Goal: Task Accomplishment & Management: Manage account settings

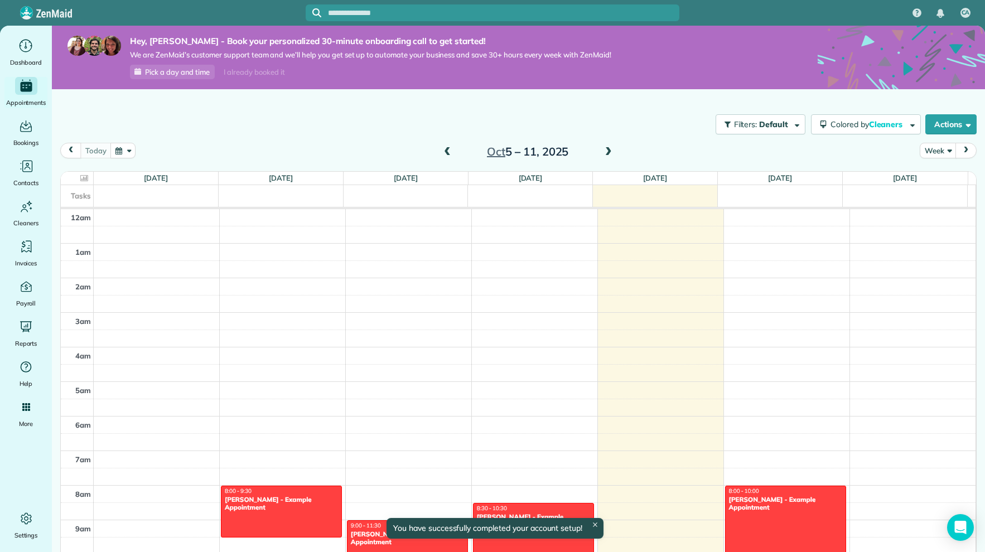
scroll to position [243, 0]
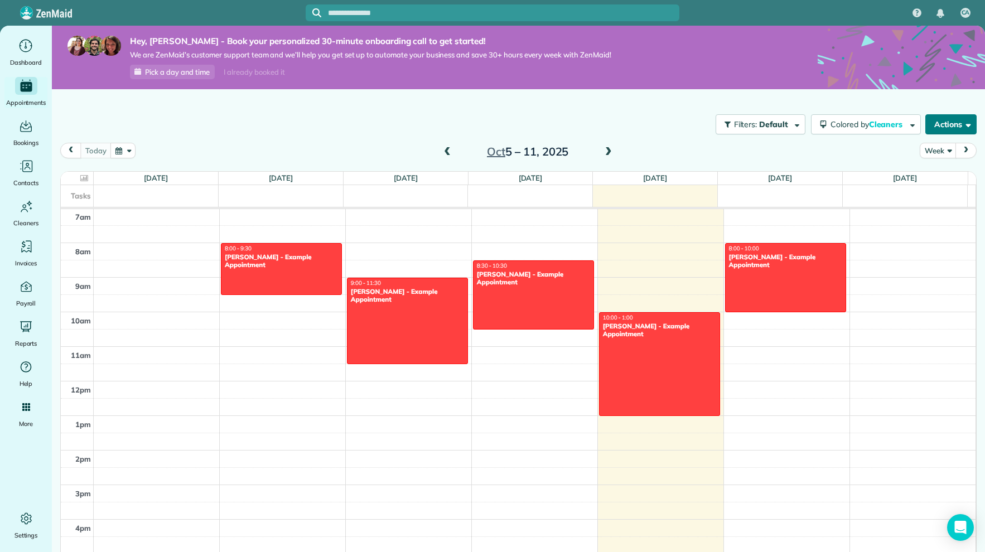
click at [939, 123] on button "Actions" at bounding box center [951, 124] width 51 height 20
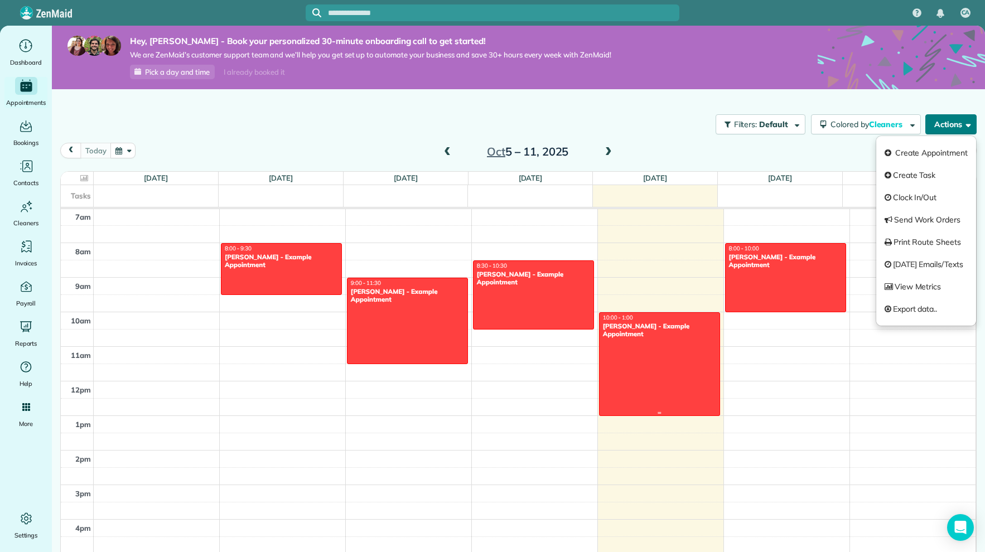
click at [657, 406] on div at bounding box center [660, 364] width 120 height 103
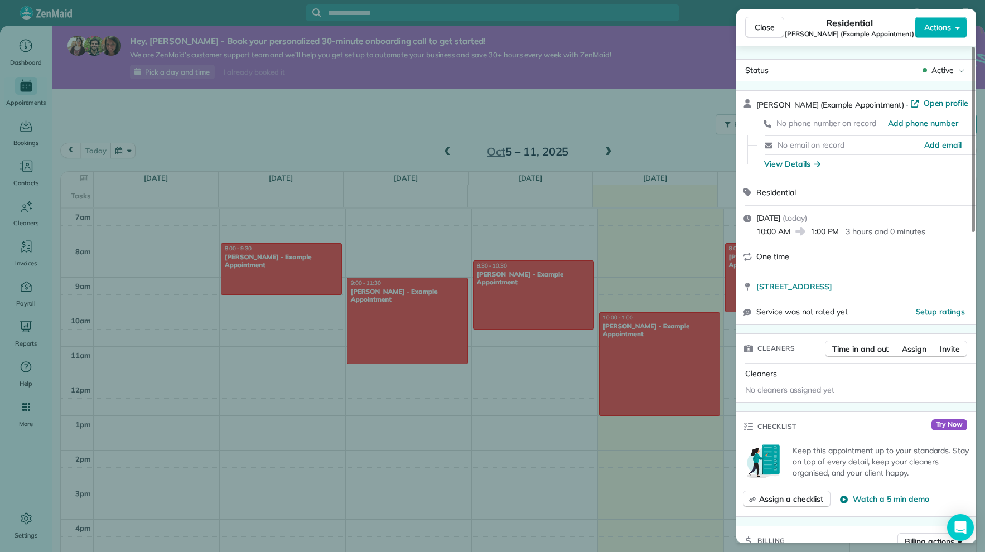
click at [85, 97] on div "Close Residential [PERSON_NAME] (Example Appointment) Actions Status Active [PE…" at bounding box center [492, 276] width 985 height 552
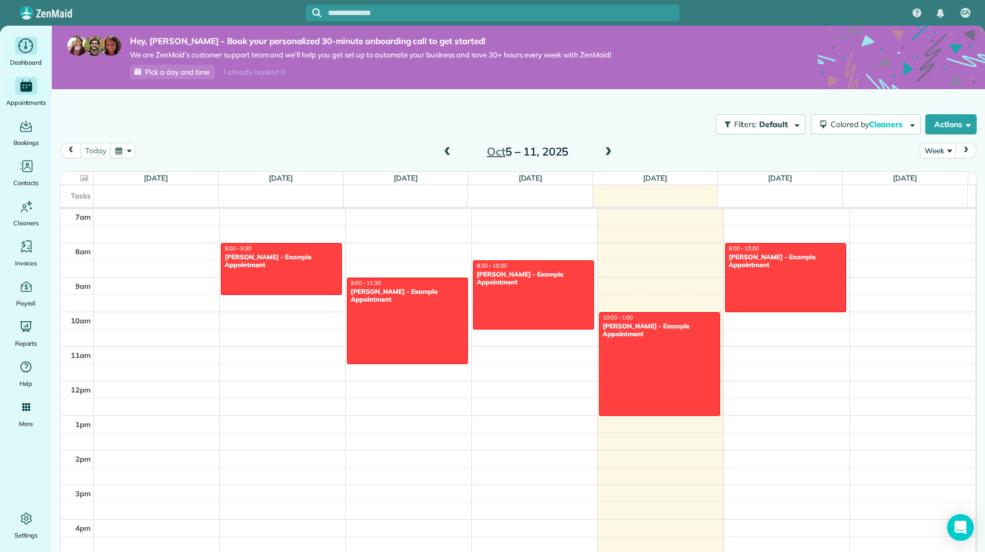
click at [27, 56] on div "Dashboard" at bounding box center [26, 52] width 45 height 31
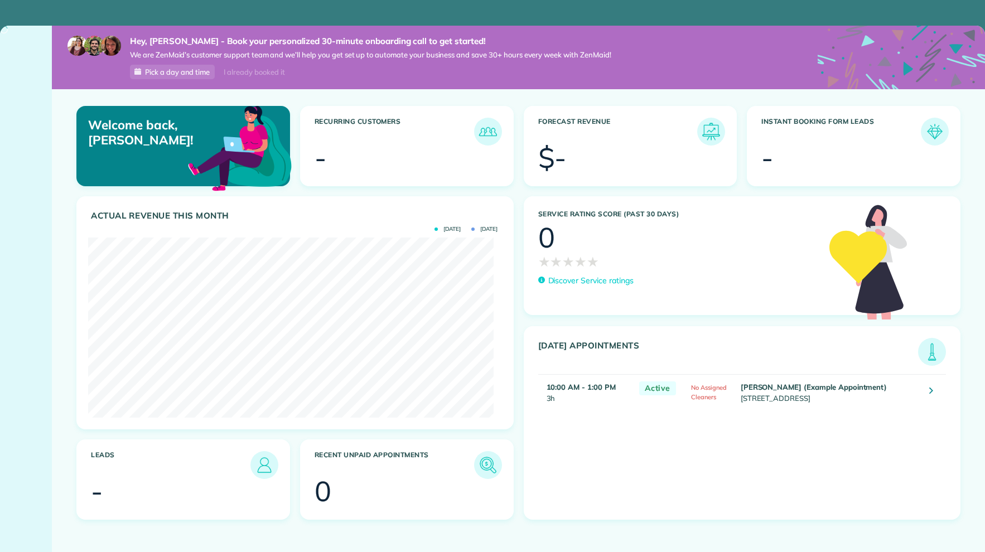
scroll to position [557756, 557531]
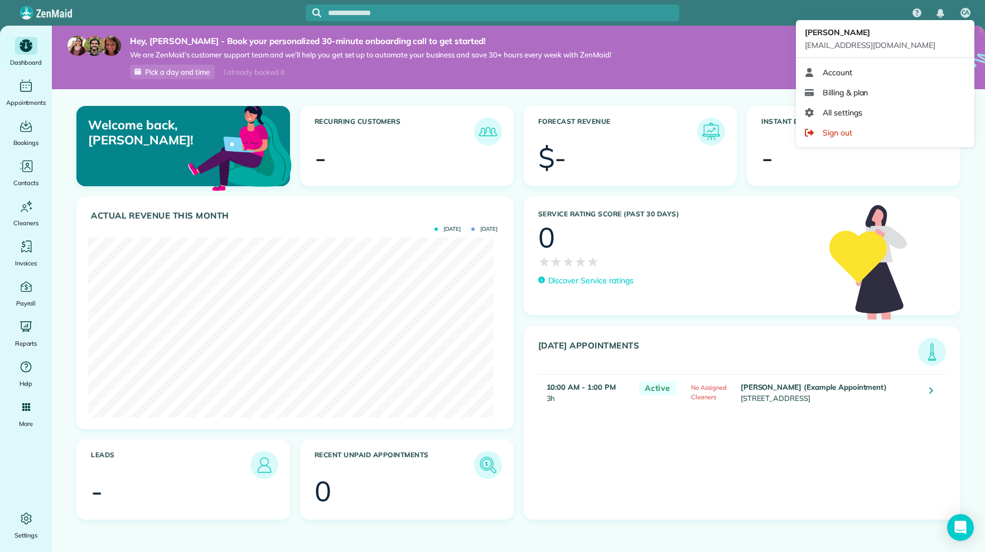
click at [969, 13] on span "CA" at bounding box center [966, 12] width 8 height 9
click at [925, 44] on div "steffanyayala56@gmail.com" at bounding box center [885, 46] width 161 height 12
click at [845, 76] on span "Account" at bounding box center [838, 72] width 30 height 11
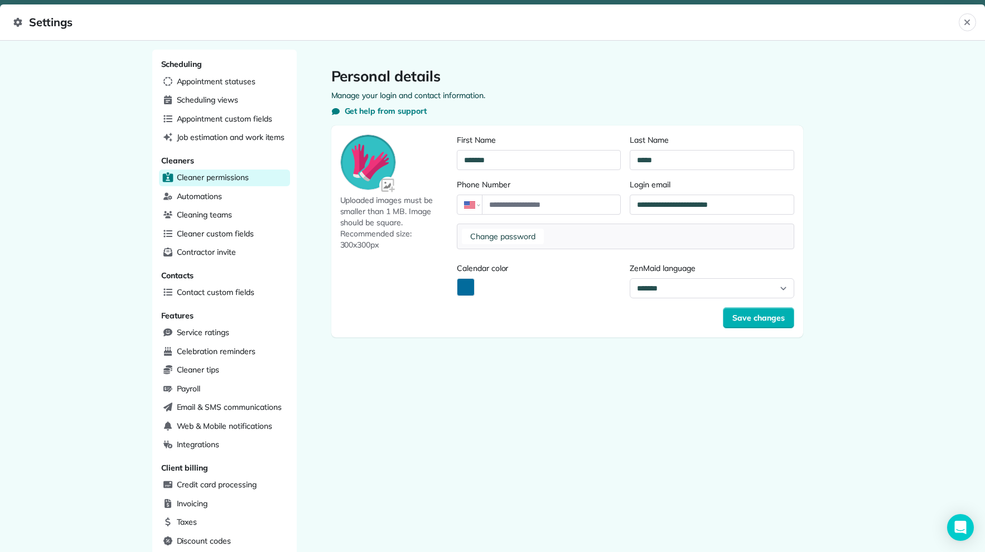
click at [196, 175] on span "Cleaner permissions" at bounding box center [213, 177] width 72 height 11
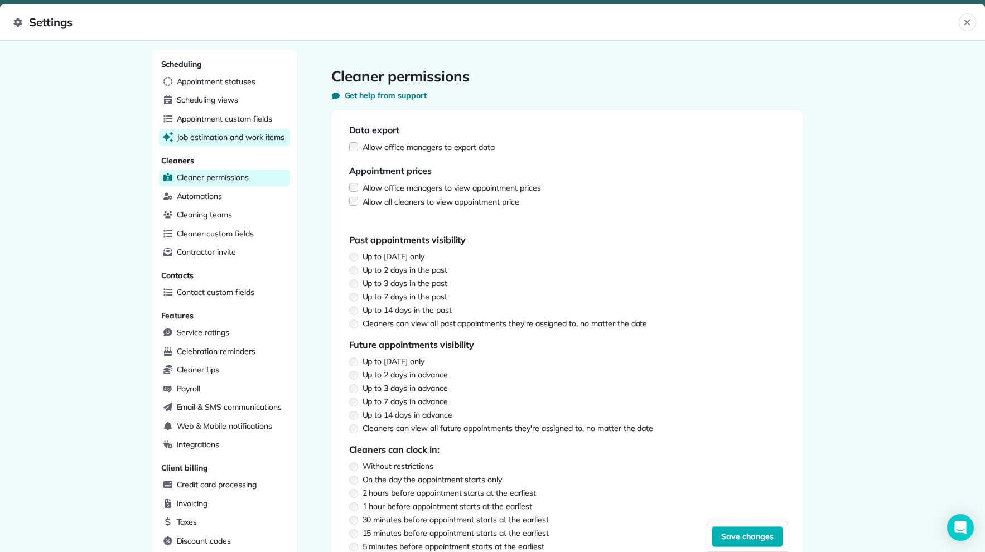
click at [195, 143] on div "Job estimation and work items" at bounding box center [224, 137] width 131 height 17
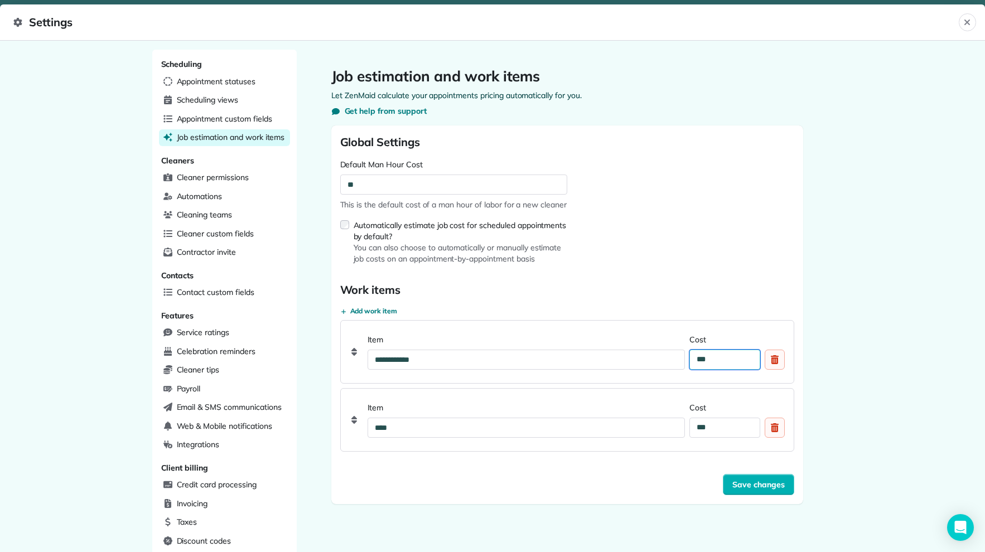
click at [707, 359] on input "***" at bounding box center [725, 360] width 70 height 20
type input "**"
type input "****"
click at [726, 428] on input "***" at bounding box center [725, 428] width 70 height 20
type input "**"
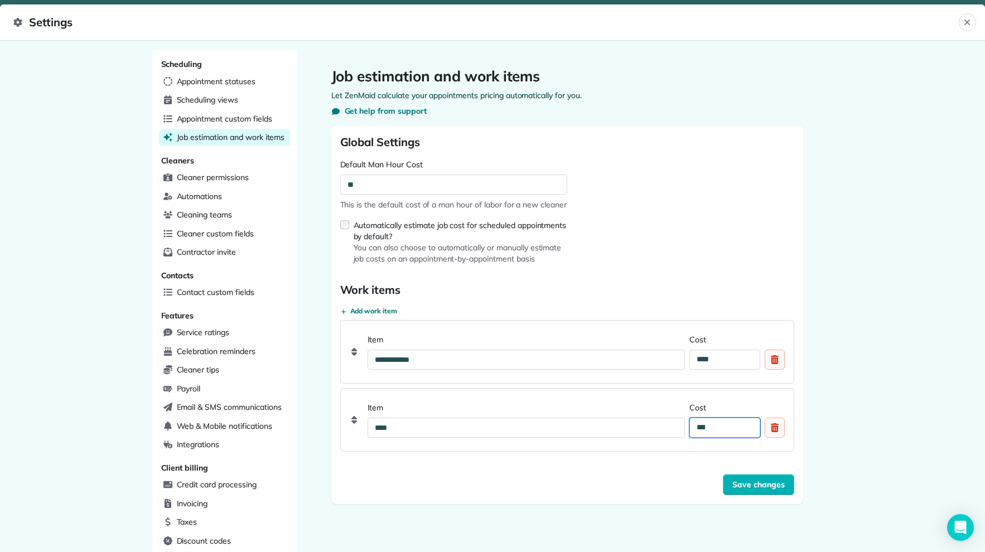
type input "**"
type input "****"
click at [733, 489] on span "Save changes" at bounding box center [759, 484] width 52 height 11
click at [202, 79] on span "Appointment statuses" at bounding box center [216, 81] width 79 height 11
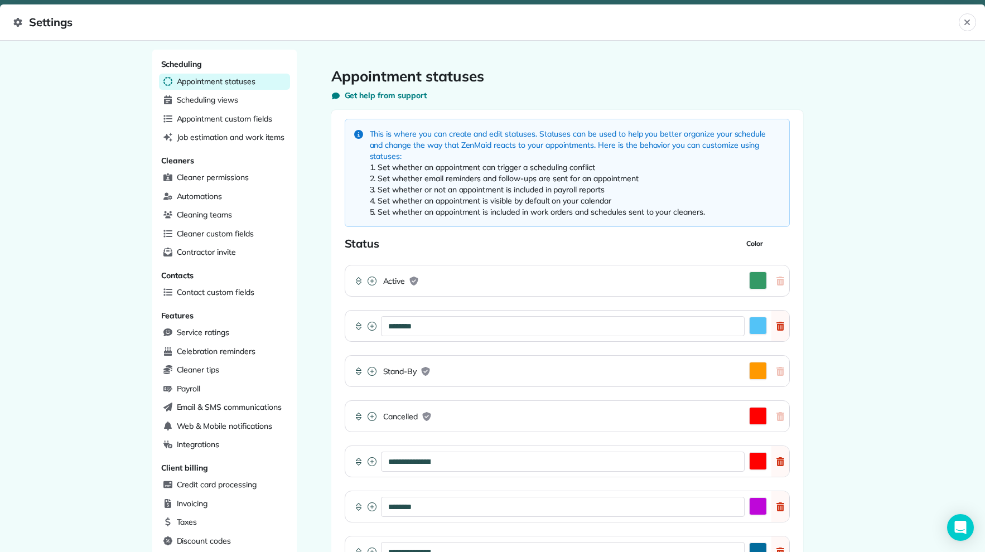
scroll to position [180, 0]
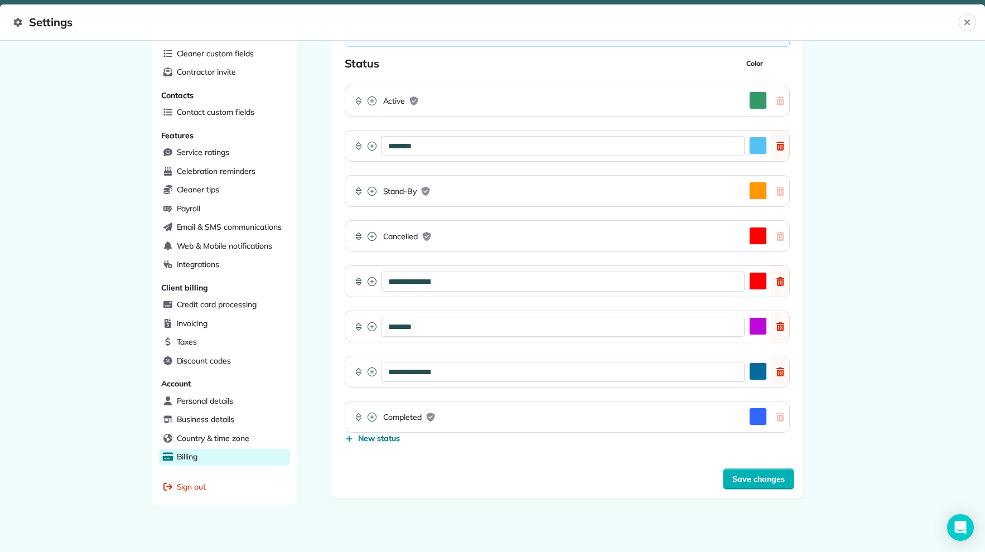
click at [209, 449] on div "Billing" at bounding box center [224, 457] width 131 height 17
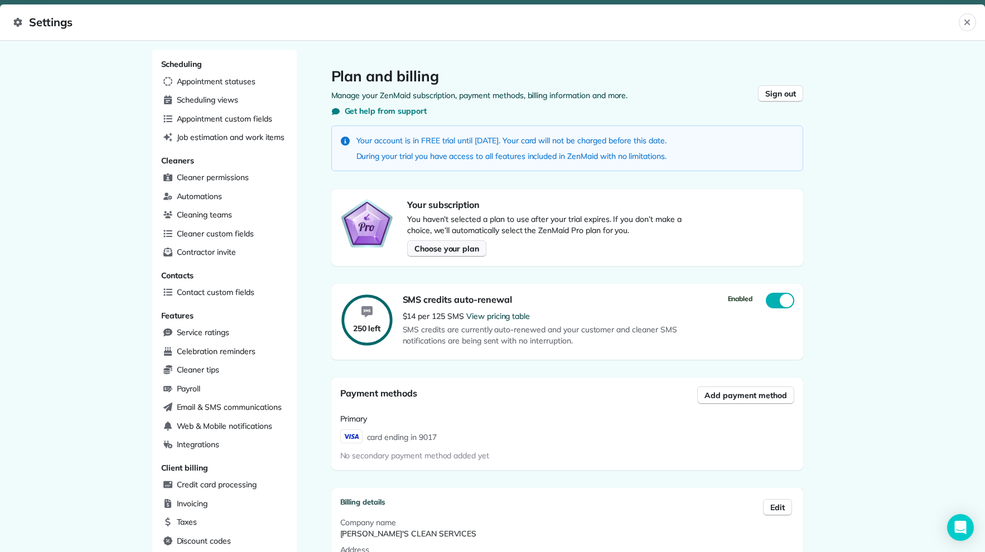
click at [418, 247] on span "Choose your plan" at bounding box center [447, 248] width 65 height 11
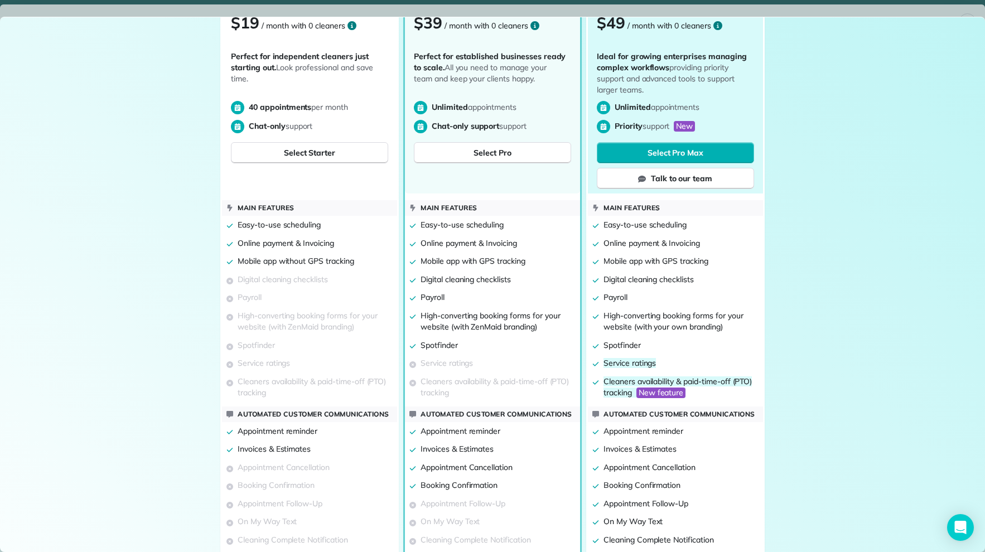
scroll to position [437, 0]
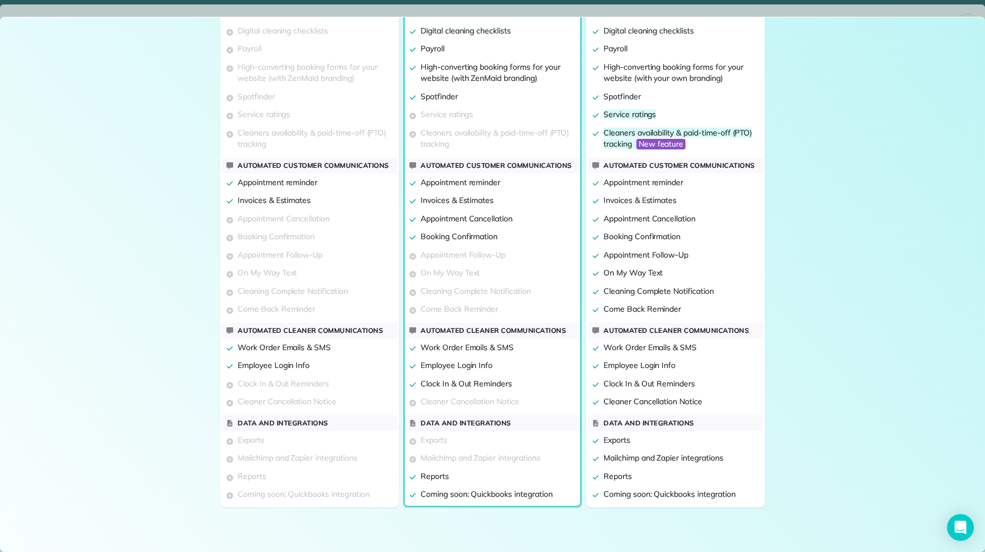
click at [702, 209] on div "Invoices & Estimates" at bounding box center [675, 200] width 175 height 18
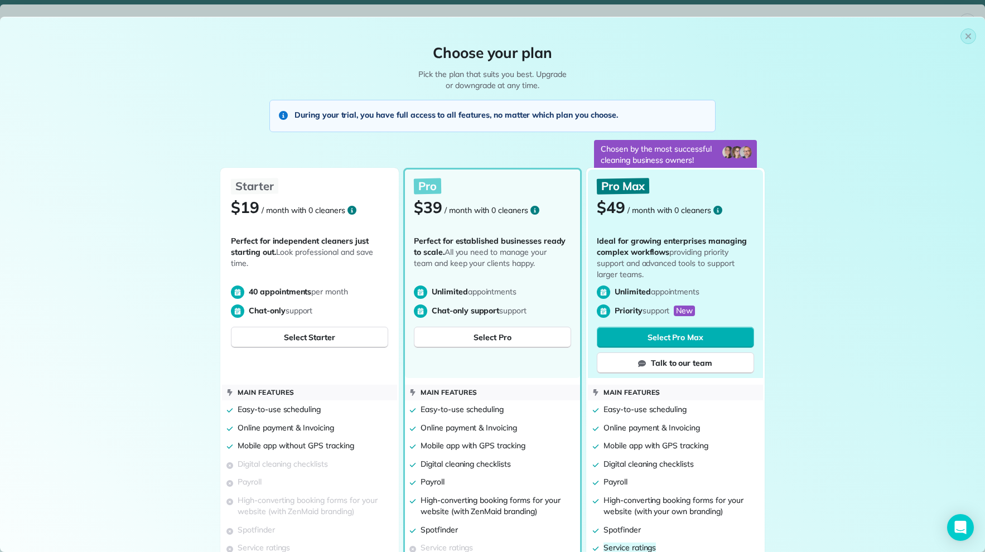
click at [635, 155] on p "Chosen by the most successful cleaning business owners!" at bounding box center [658, 154] width 128 height 27
click at [659, 339] on span "Select Pro Max" at bounding box center [676, 337] width 56 height 11
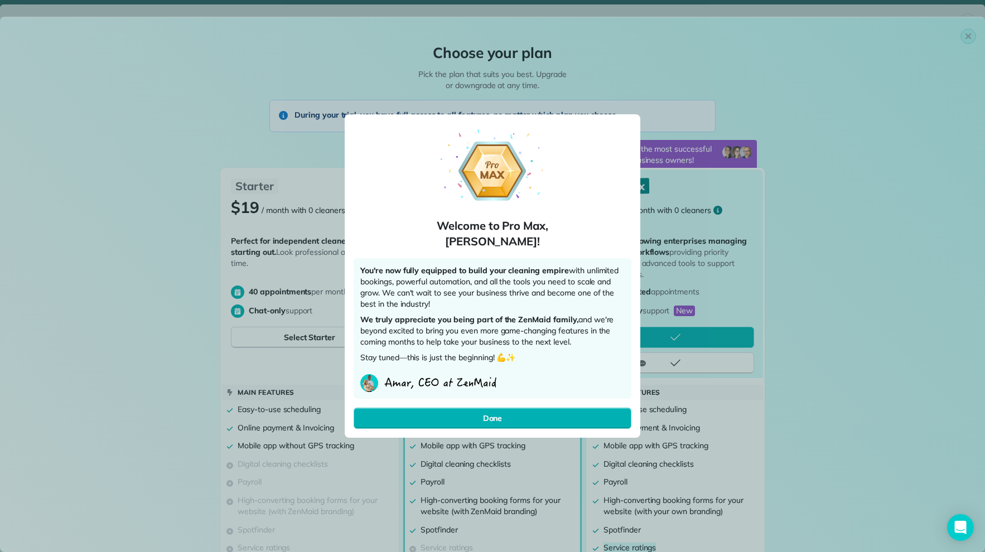
click at [401, 388] on img at bounding box center [441, 383] width 116 height 18
click at [587, 421] on button "Done" at bounding box center [493, 418] width 278 height 21
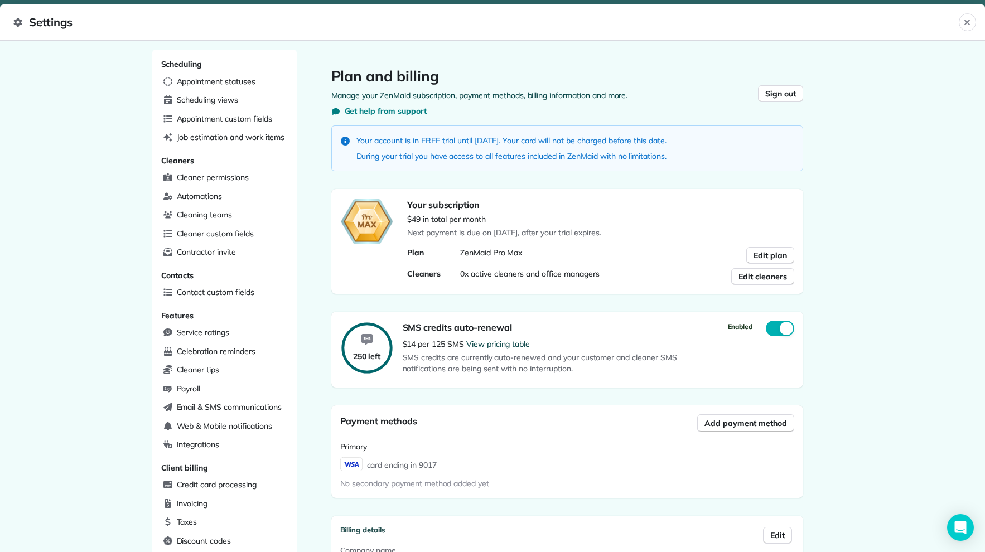
scroll to position [223, 0]
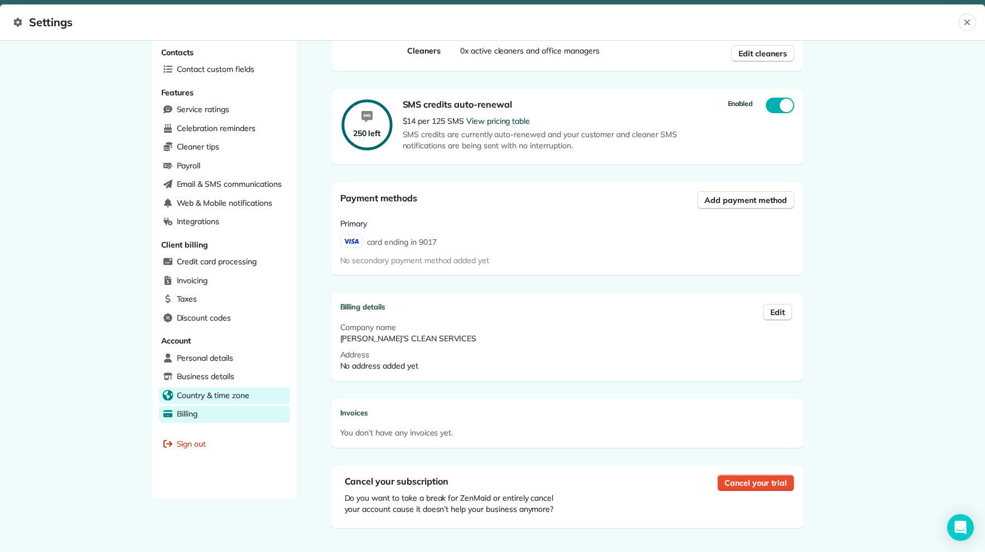
click at [235, 390] on span "Country & time zone" at bounding box center [213, 395] width 73 height 11
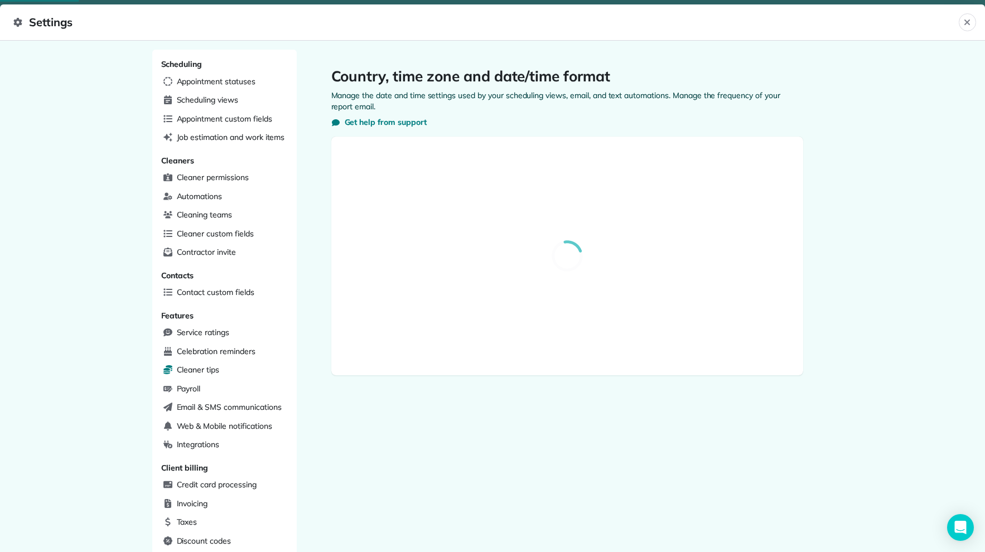
select select "**"
select select "**********"
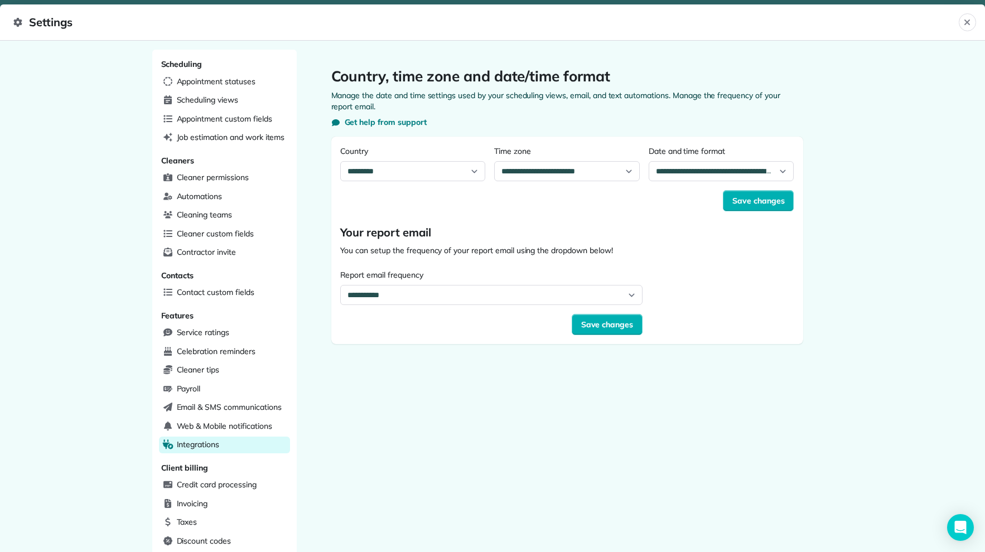
click at [195, 439] on span "Integrations" at bounding box center [198, 444] width 43 height 11
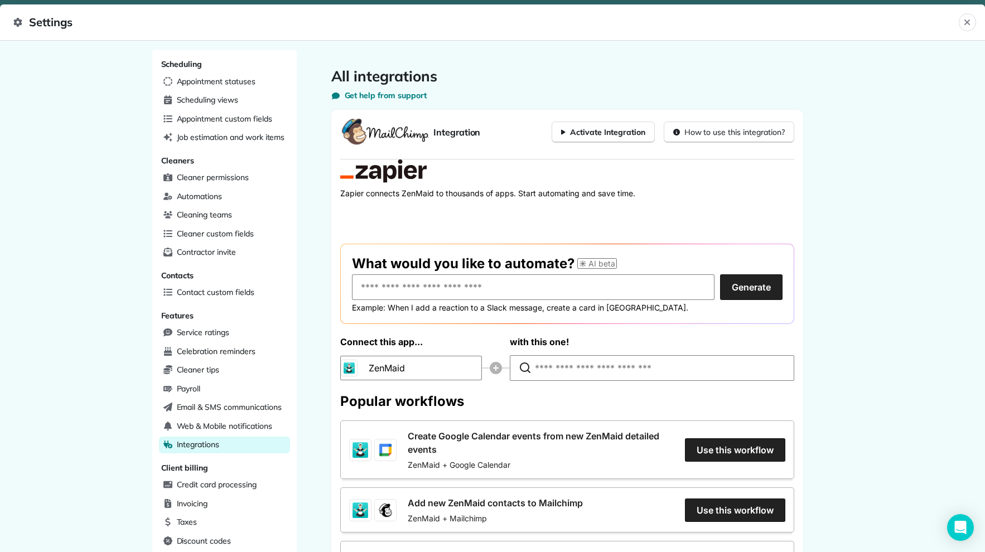
click at [416, 133] on img at bounding box center [384, 132] width 89 height 27
click at [606, 134] on div "Activate Integration" at bounding box center [603, 132] width 84 height 11
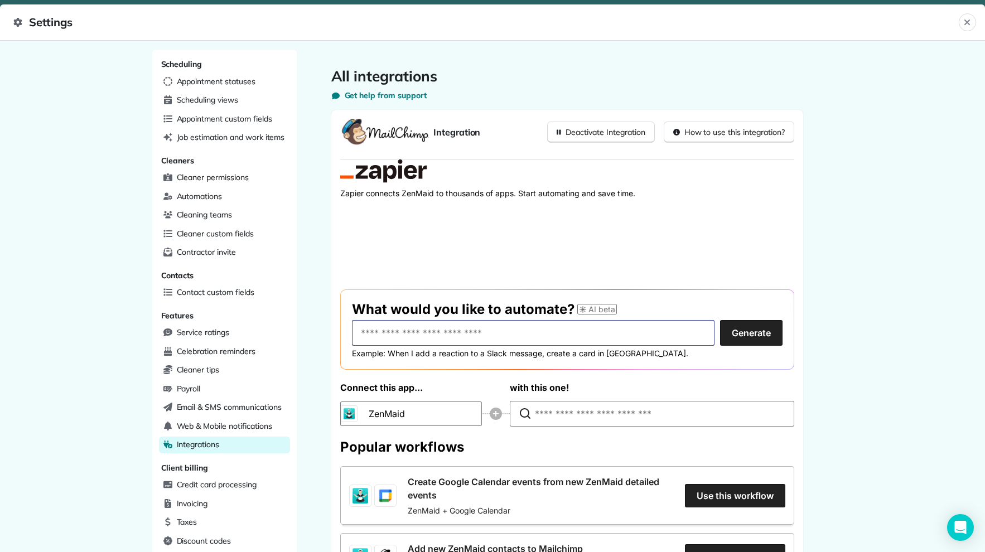
click at [447, 341] on input "text" at bounding box center [533, 333] width 363 height 26
click at [435, 423] on div "Connect this app... ZenMaid with this one!" at bounding box center [567, 404] width 454 height 47
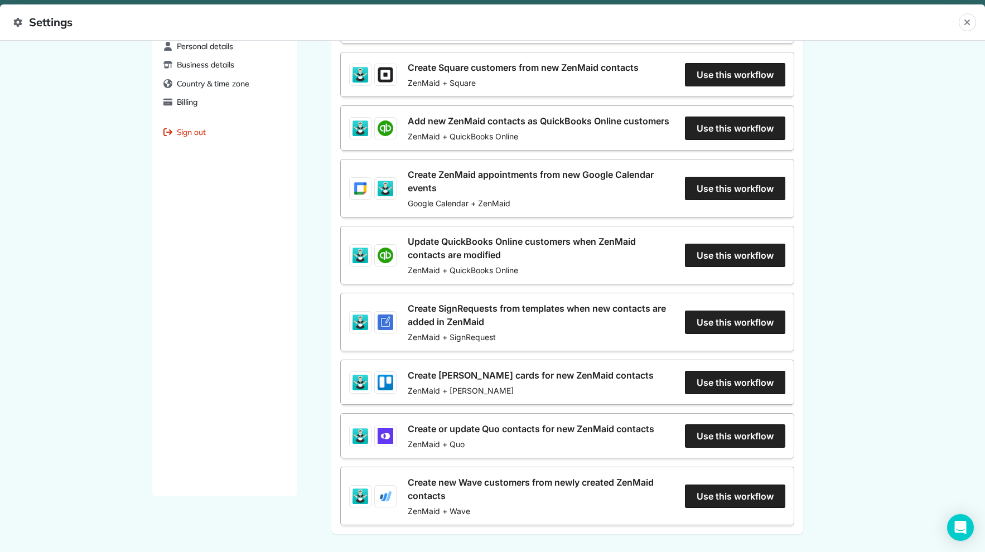
click at [408, 322] on link "Create SignRequests from templates when new contacts are added in ZenMaid" at bounding box center [541, 315] width 266 height 27
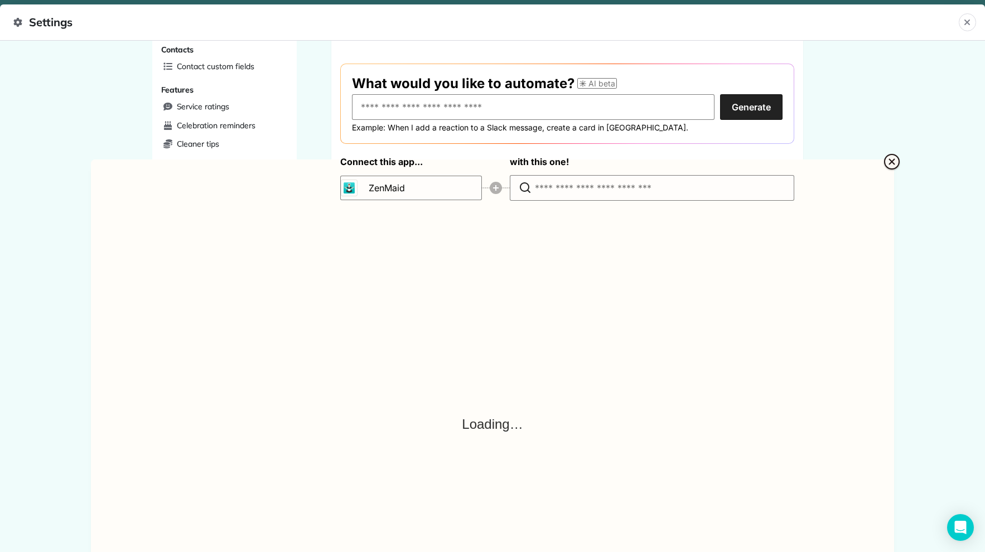
scroll to position [227, 0]
click at [890, 155] on icon "Close" at bounding box center [891, 161] width 13 height 13
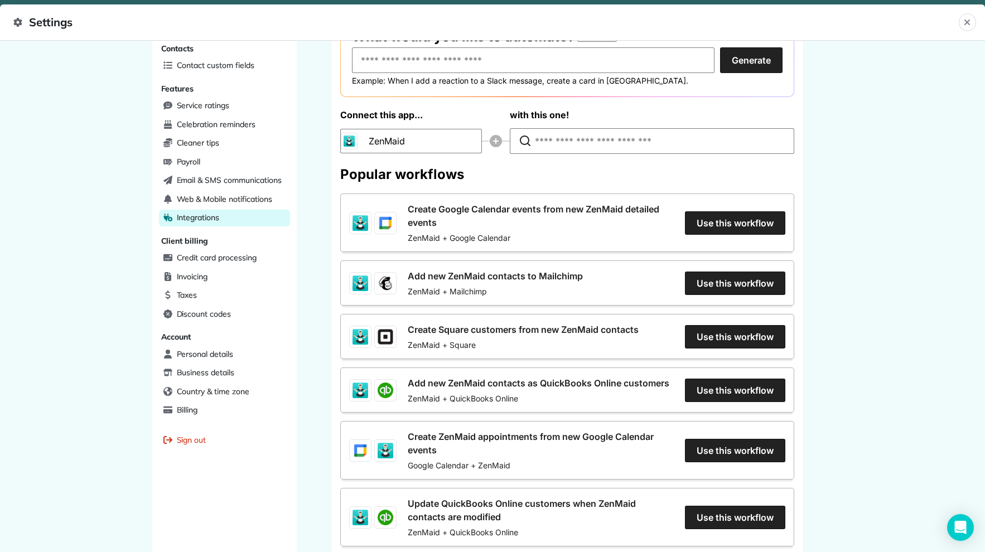
scroll to position [0, 0]
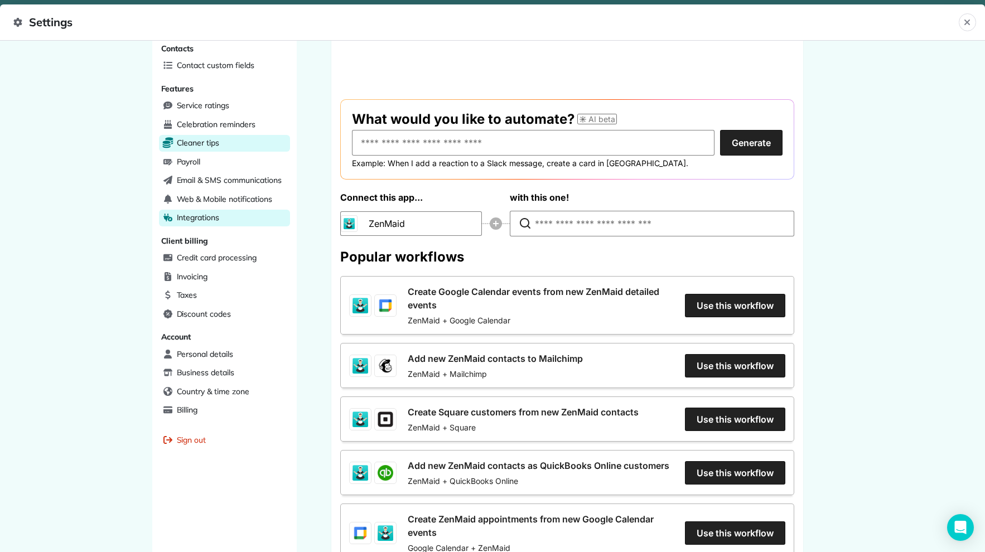
click at [230, 135] on div "Cleaner tips" at bounding box center [224, 143] width 131 height 17
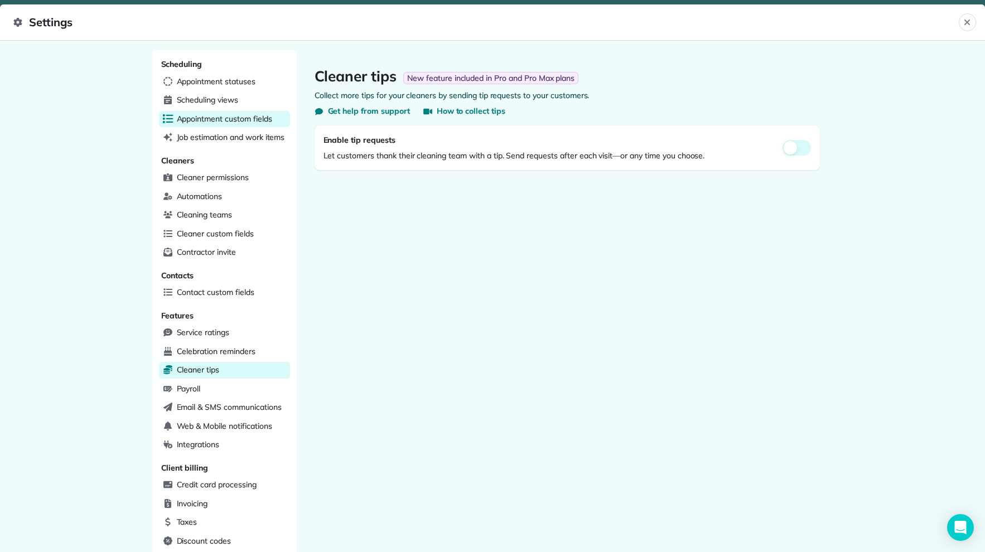
click at [279, 115] on div "Appointment custom fields" at bounding box center [224, 119] width 131 height 17
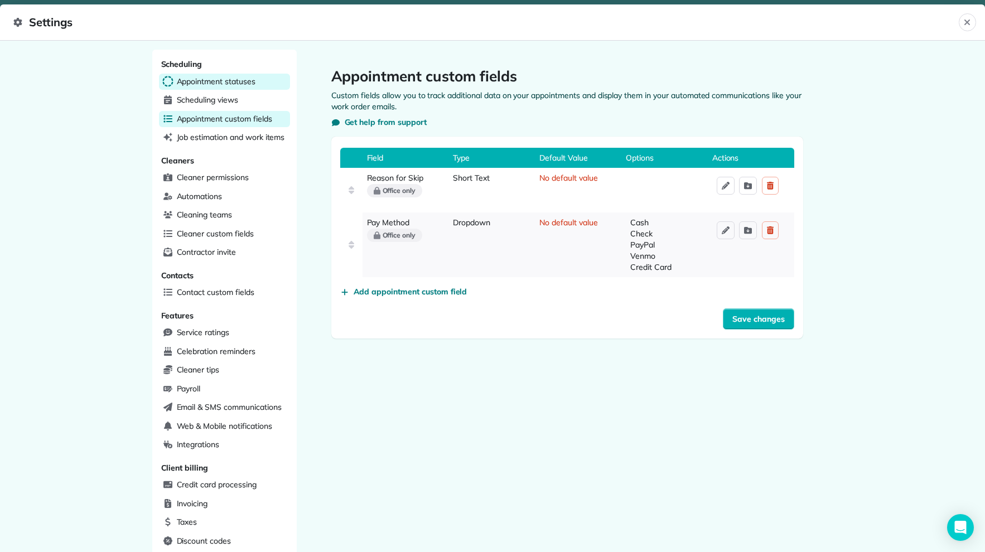
click at [262, 87] on div "Appointment statuses" at bounding box center [224, 82] width 131 height 17
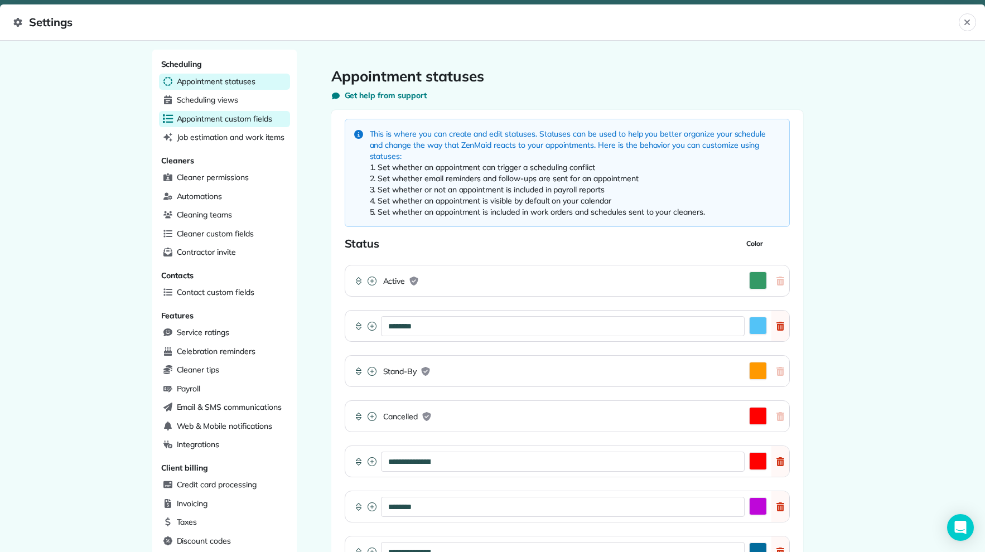
click at [222, 119] on span "Appointment custom fields" at bounding box center [224, 118] width 95 height 11
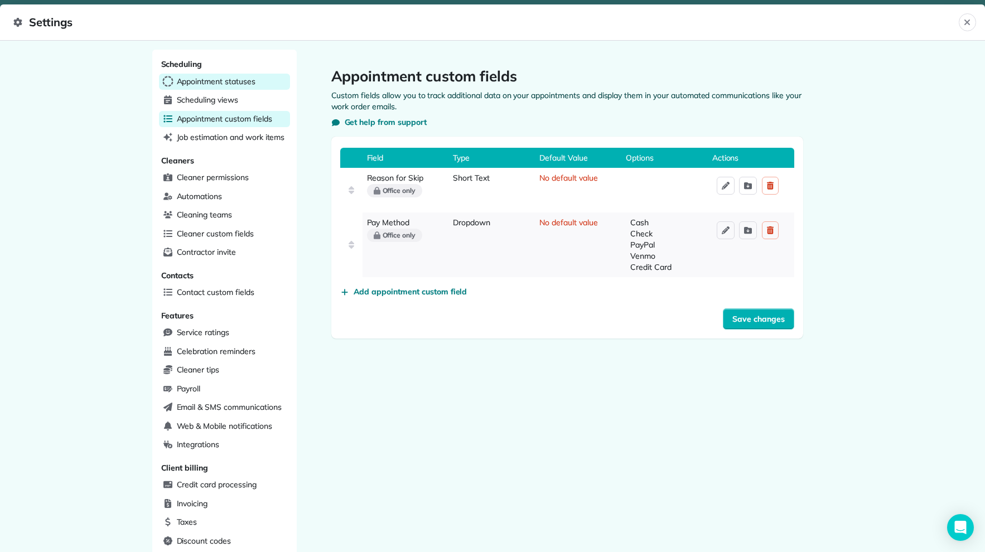
click at [208, 90] on div "Scheduling Appointment statuses Scheduling views Appointment custom fields Job …" at bounding box center [224, 368] width 145 height 636
drag, startPoint x: 211, startPoint y: 89, endPoint x: 214, endPoint y: 83, distance: 6.2
click at [213, 86] on div "Appointment statuses" at bounding box center [224, 82] width 131 height 17
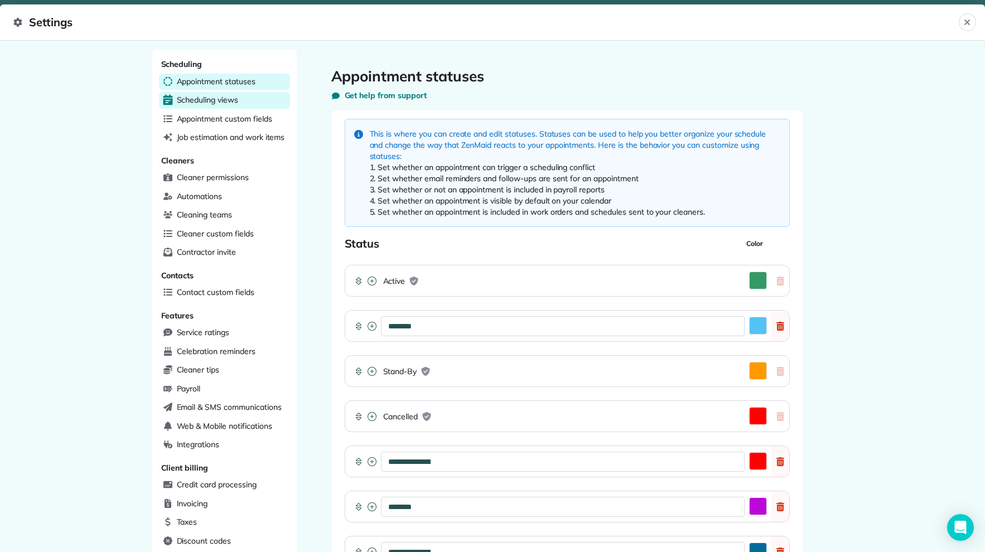
click at [280, 95] on div "Scheduling views" at bounding box center [224, 100] width 131 height 17
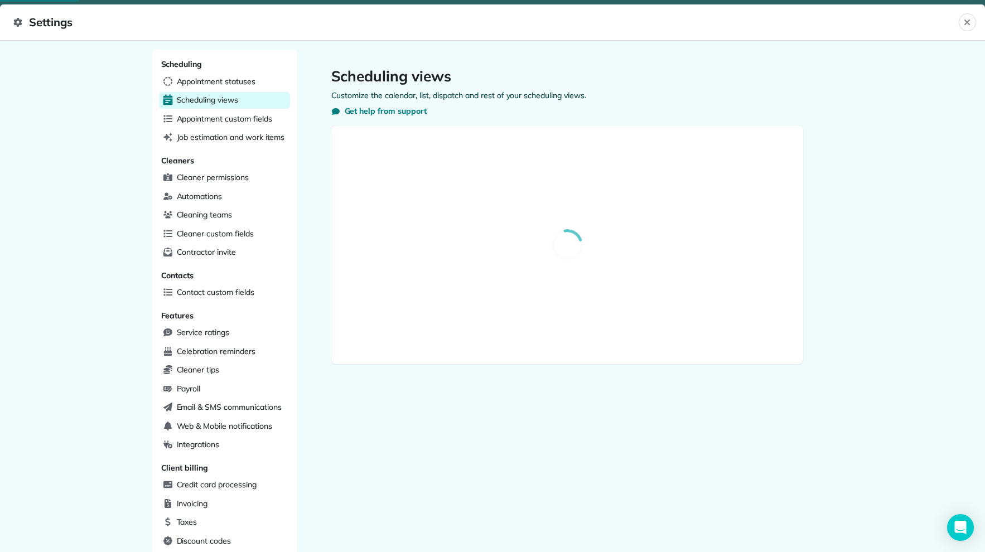
select select "**********"
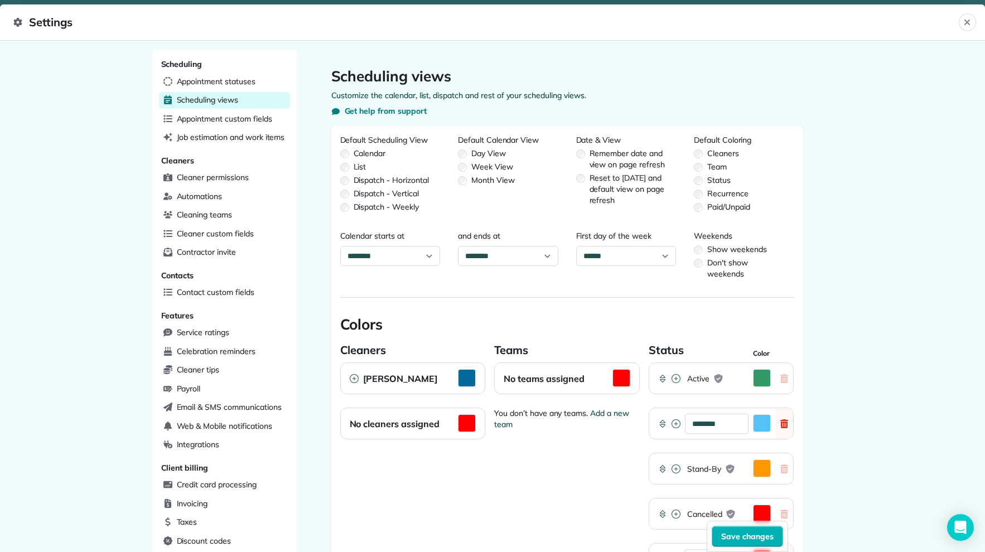
scroll to position [198, 0]
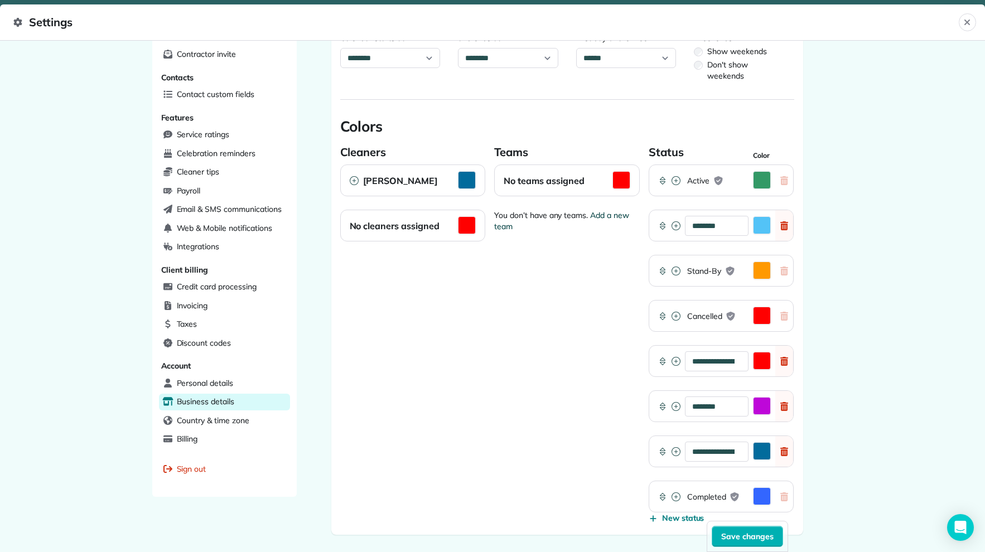
click at [222, 396] on span "Business details" at bounding box center [205, 401] width 57 height 11
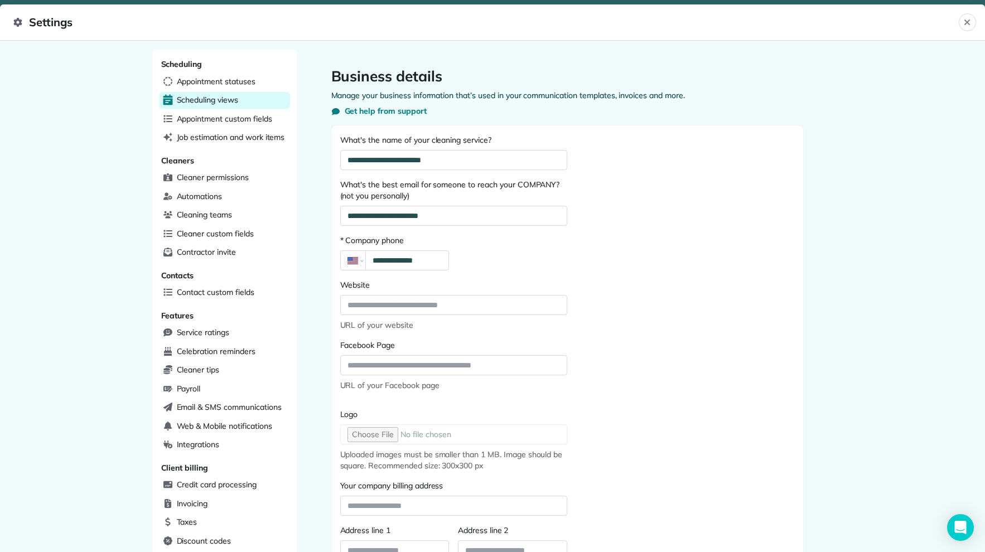
click at [205, 98] on span "Scheduling views" at bounding box center [207, 99] width 61 height 11
select select "**********"
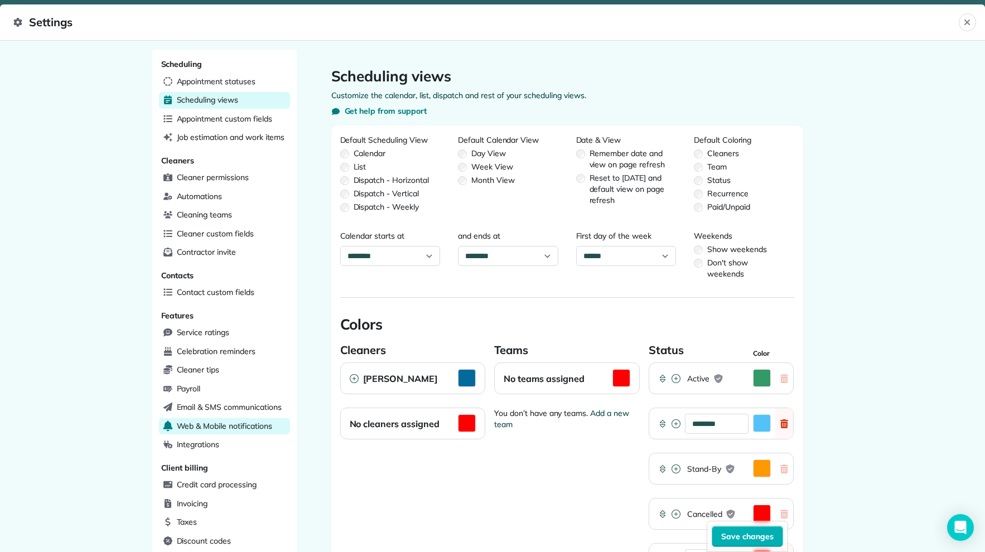
click at [218, 423] on span "Web & Mobile notifications" at bounding box center [224, 426] width 95 height 11
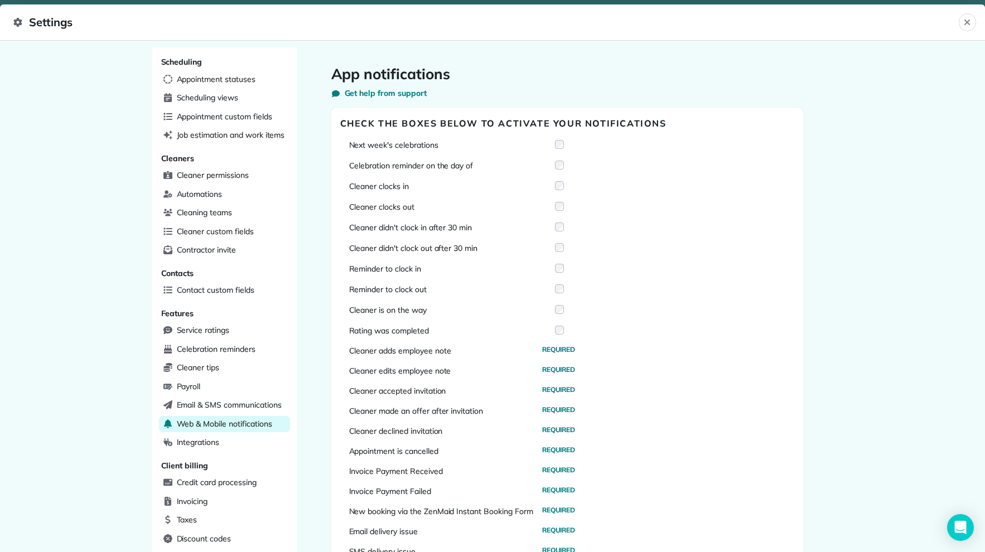
scroll to position [4, 0]
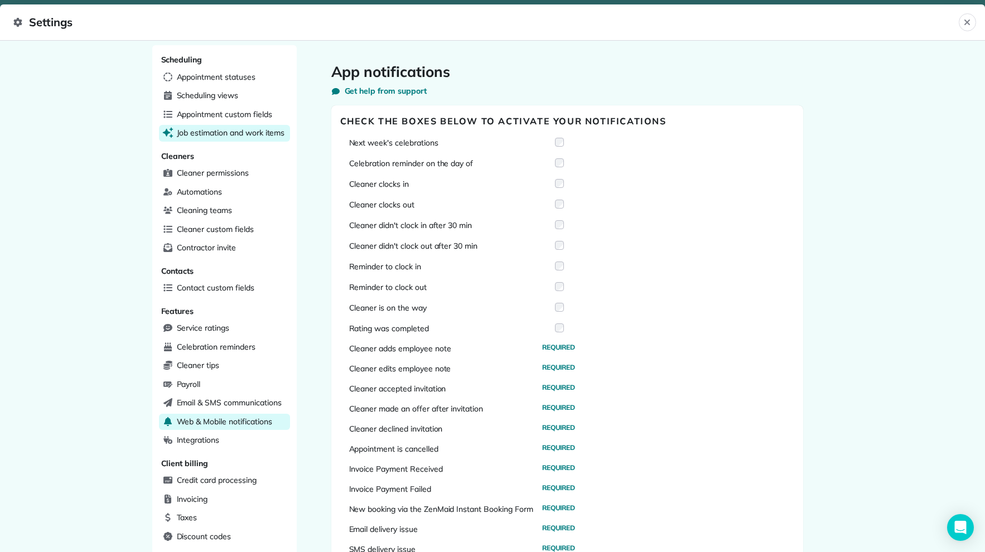
click at [223, 129] on span "Job estimation and work items" at bounding box center [231, 132] width 108 height 11
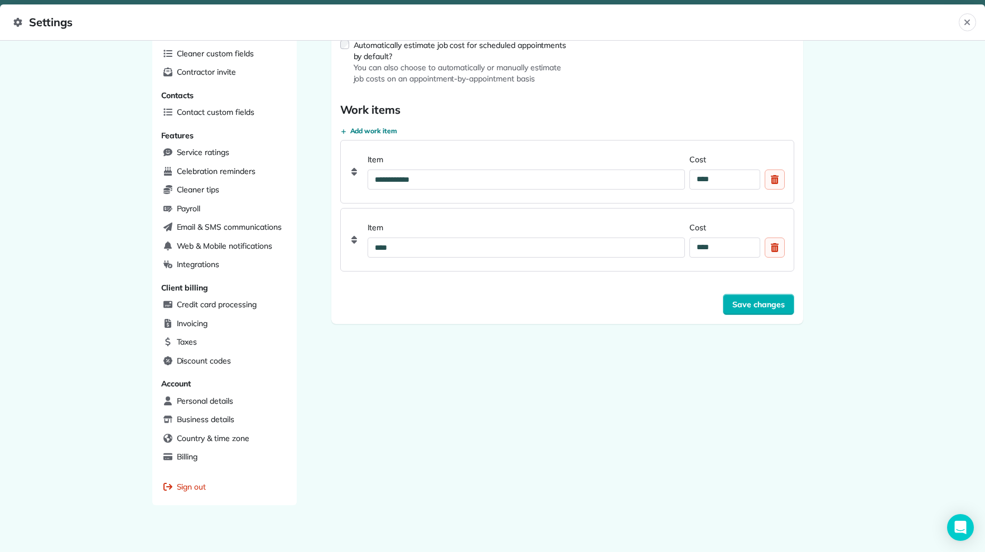
scroll to position [178, 0]
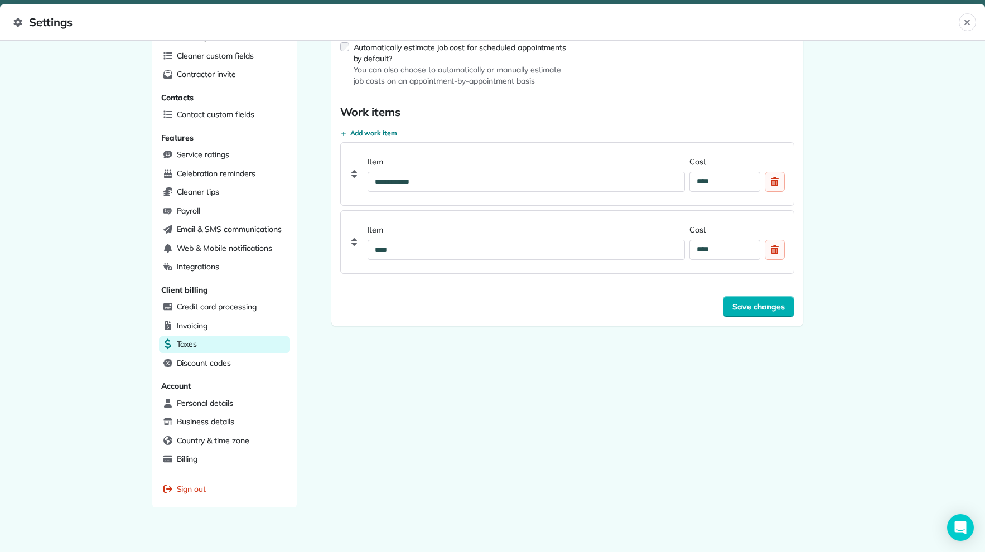
click at [210, 339] on div "Taxes" at bounding box center [224, 344] width 131 height 17
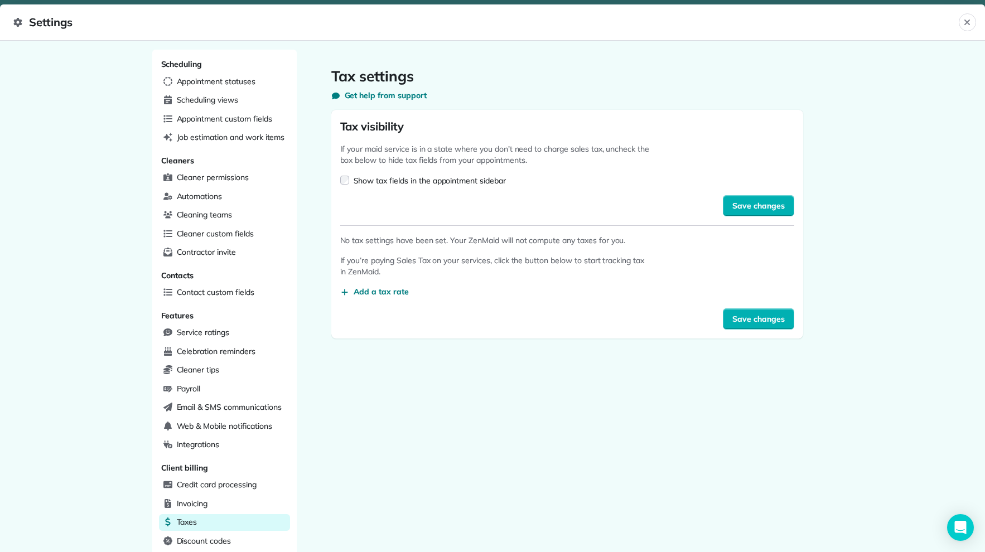
click at [44, 22] on span "Settings" at bounding box center [486, 22] width 946 height 18
click at [232, 103] on span "Scheduling views" at bounding box center [207, 99] width 61 height 11
select select "**********"
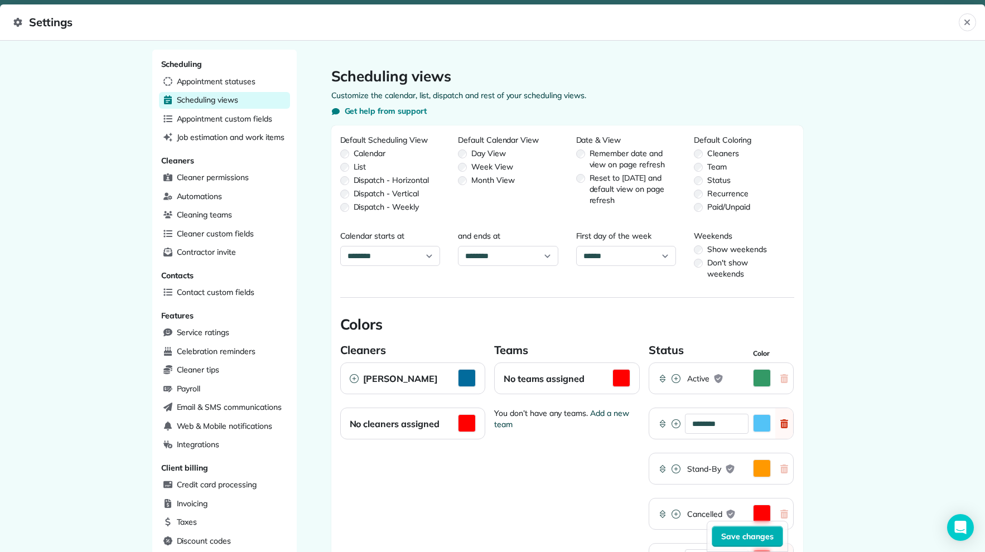
click at [241, 90] on div "Scheduling Appointment statuses Scheduling views Appointment custom fields Job …" at bounding box center [224, 373] width 145 height 646
click at [225, 499] on div "Invoicing" at bounding box center [224, 504] width 131 height 17
